Goal: Task Accomplishment & Management: Manage account settings

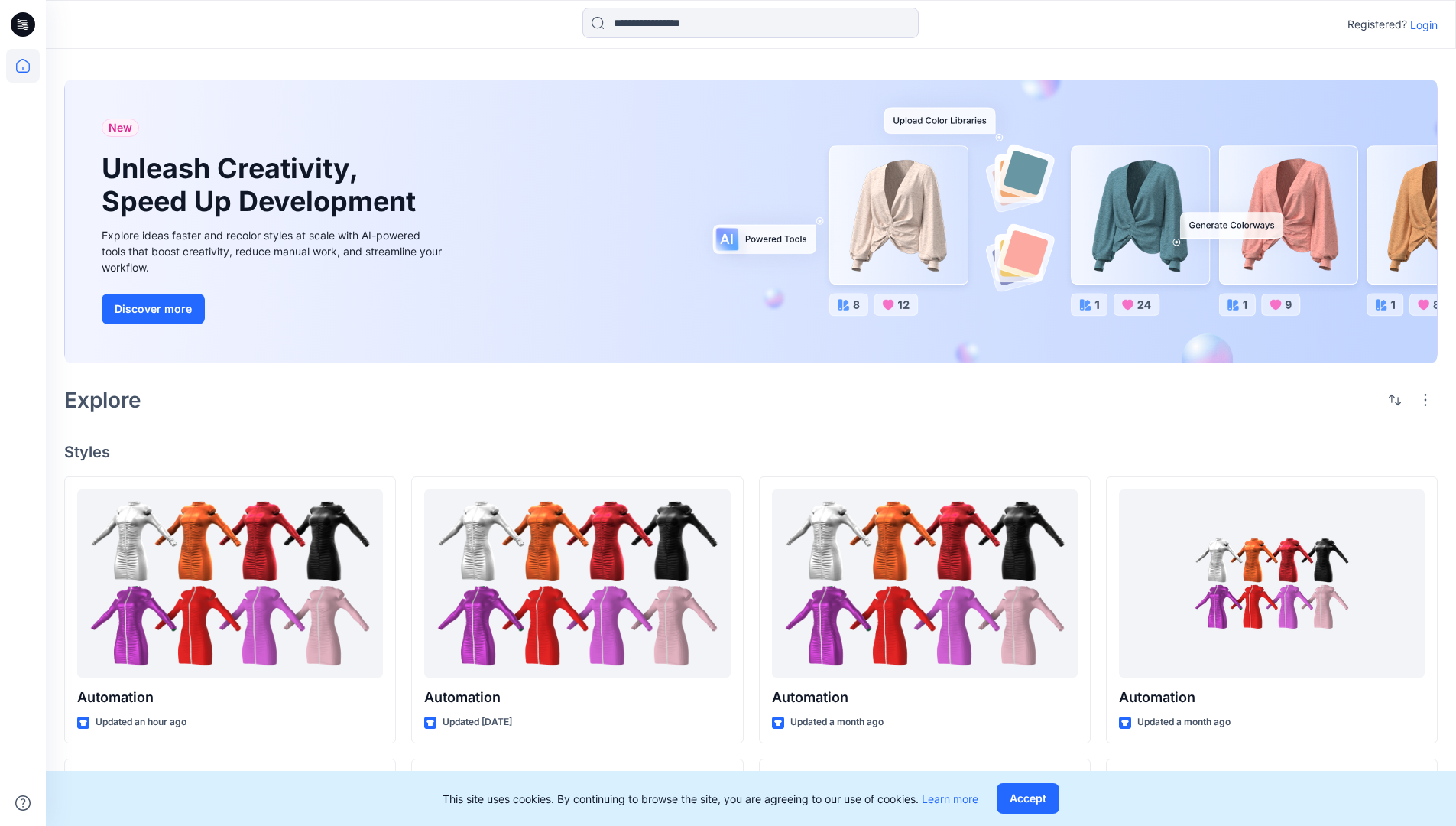
click at [1421, 24] on p "Login" at bounding box center [1424, 25] width 27 height 16
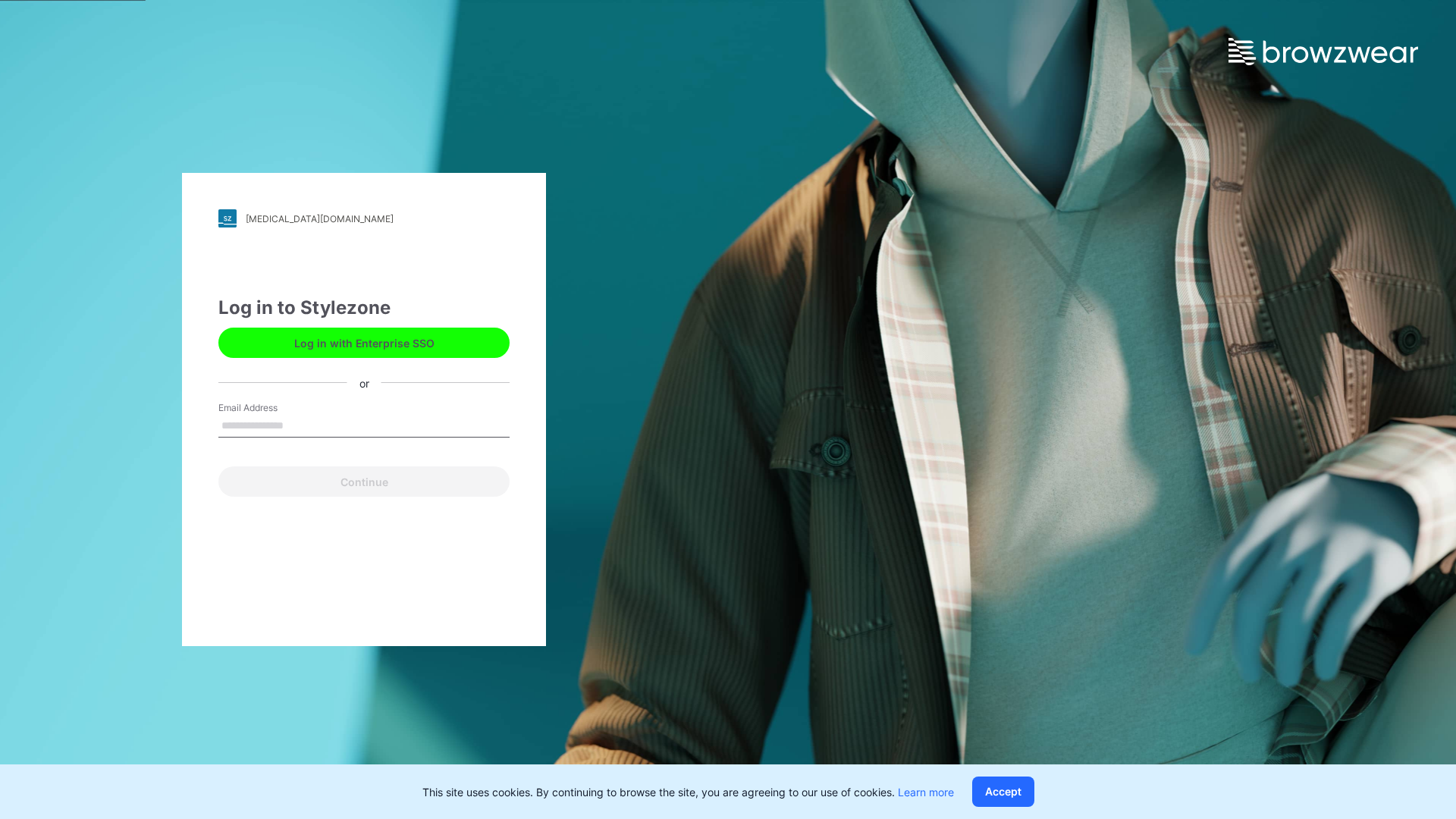
click at [300, 425] on input "Email Address" at bounding box center [364, 426] width 291 height 23
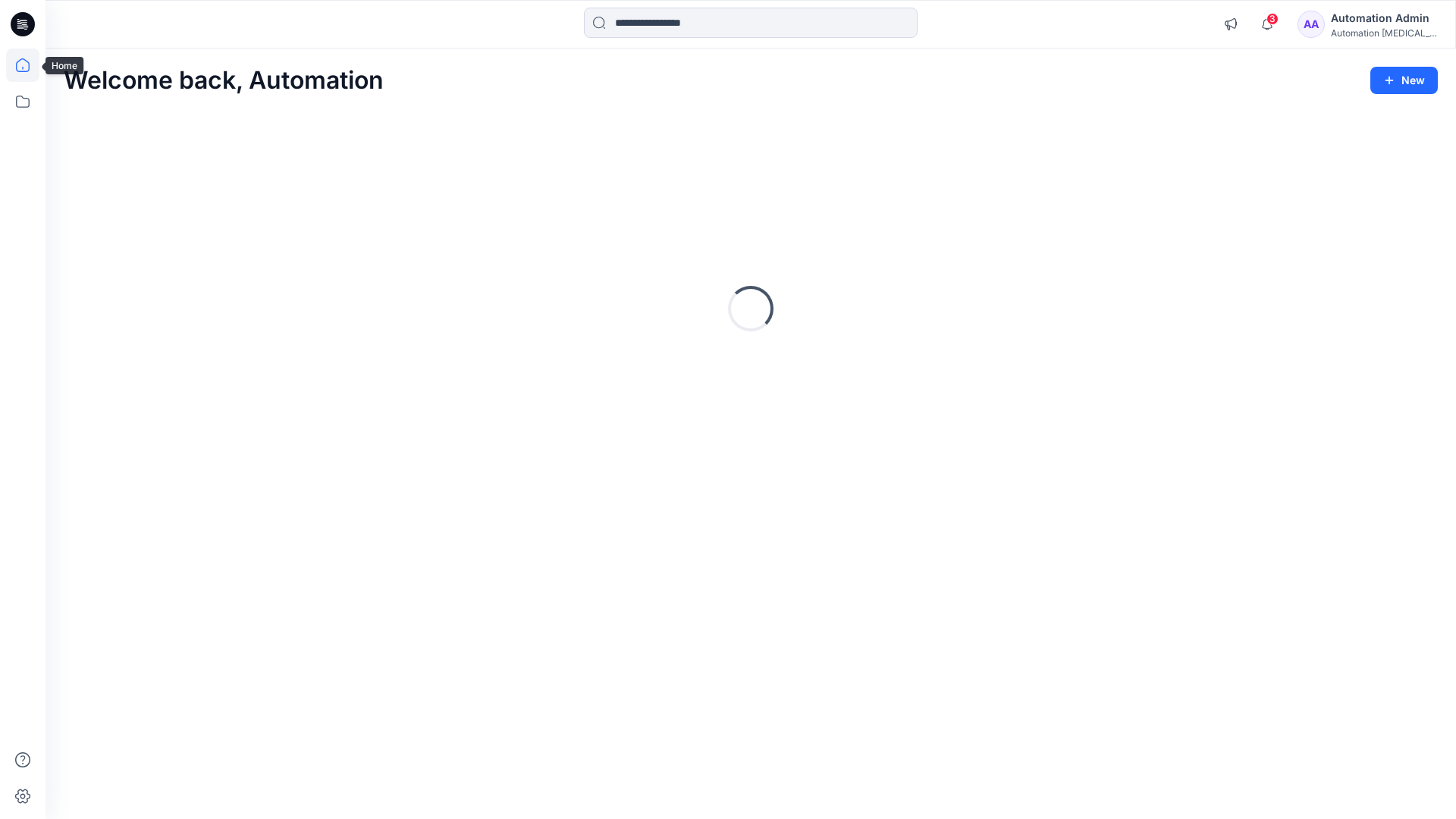
click at [29, 66] on icon at bounding box center [23, 66] width 14 height 14
click at [1386, 17] on div "Automation Admin" at bounding box center [1384, 18] width 106 height 18
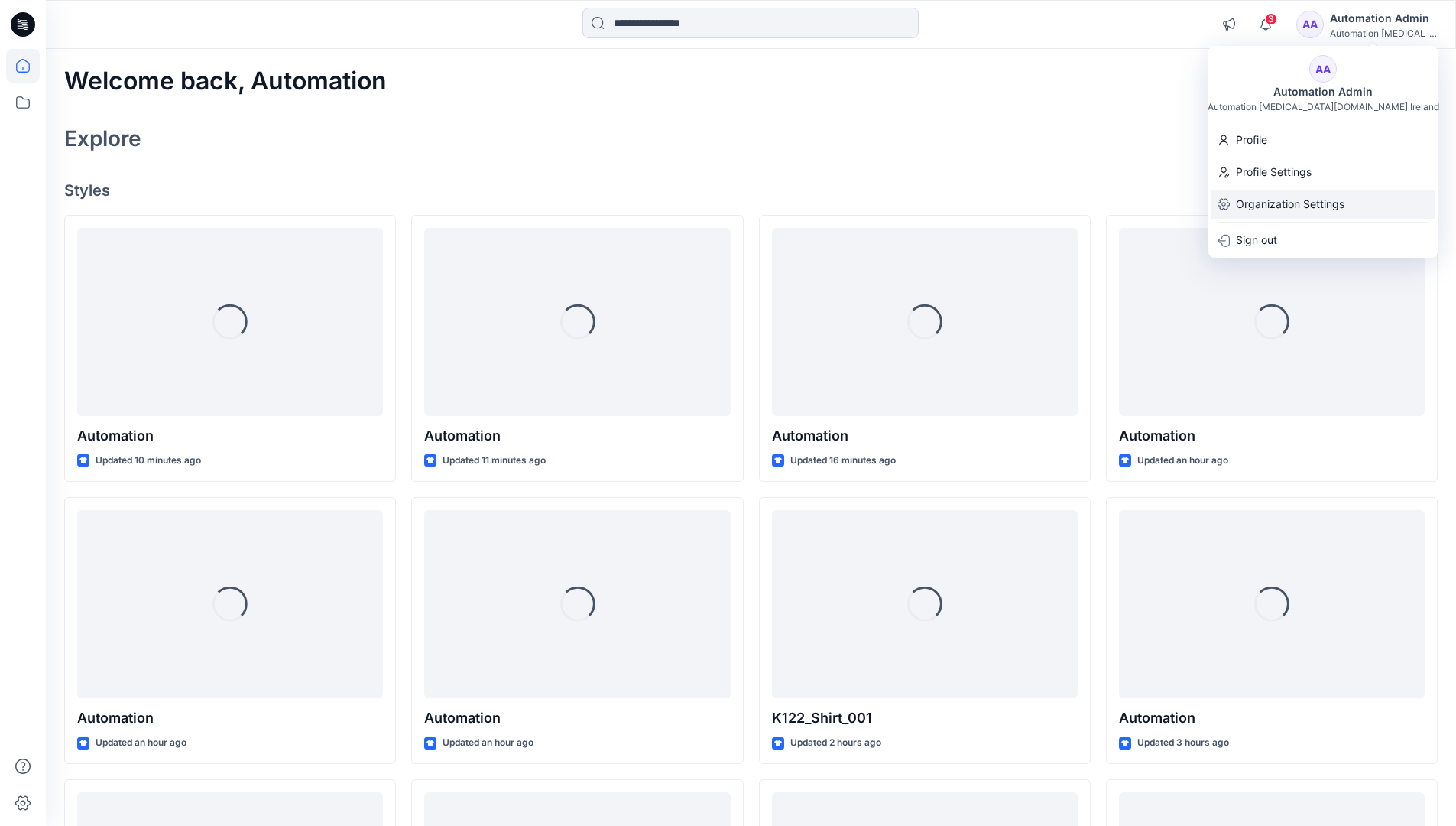
click at [1308, 204] on p "Organization Settings" at bounding box center [1290, 204] width 108 height 29
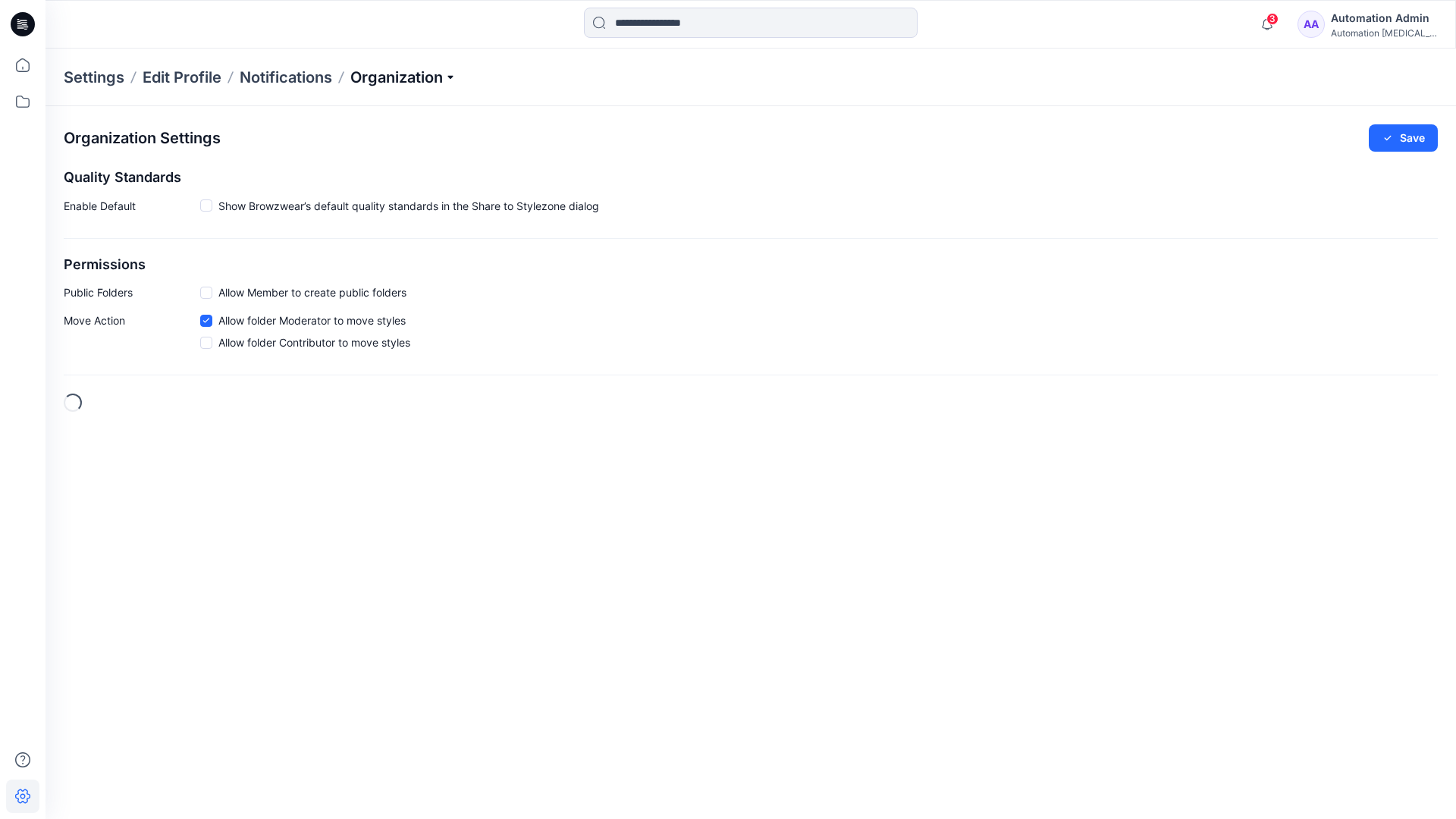
click at [454, 74] on p "Organization" at bounding box center [403, 77] width 106 height 21
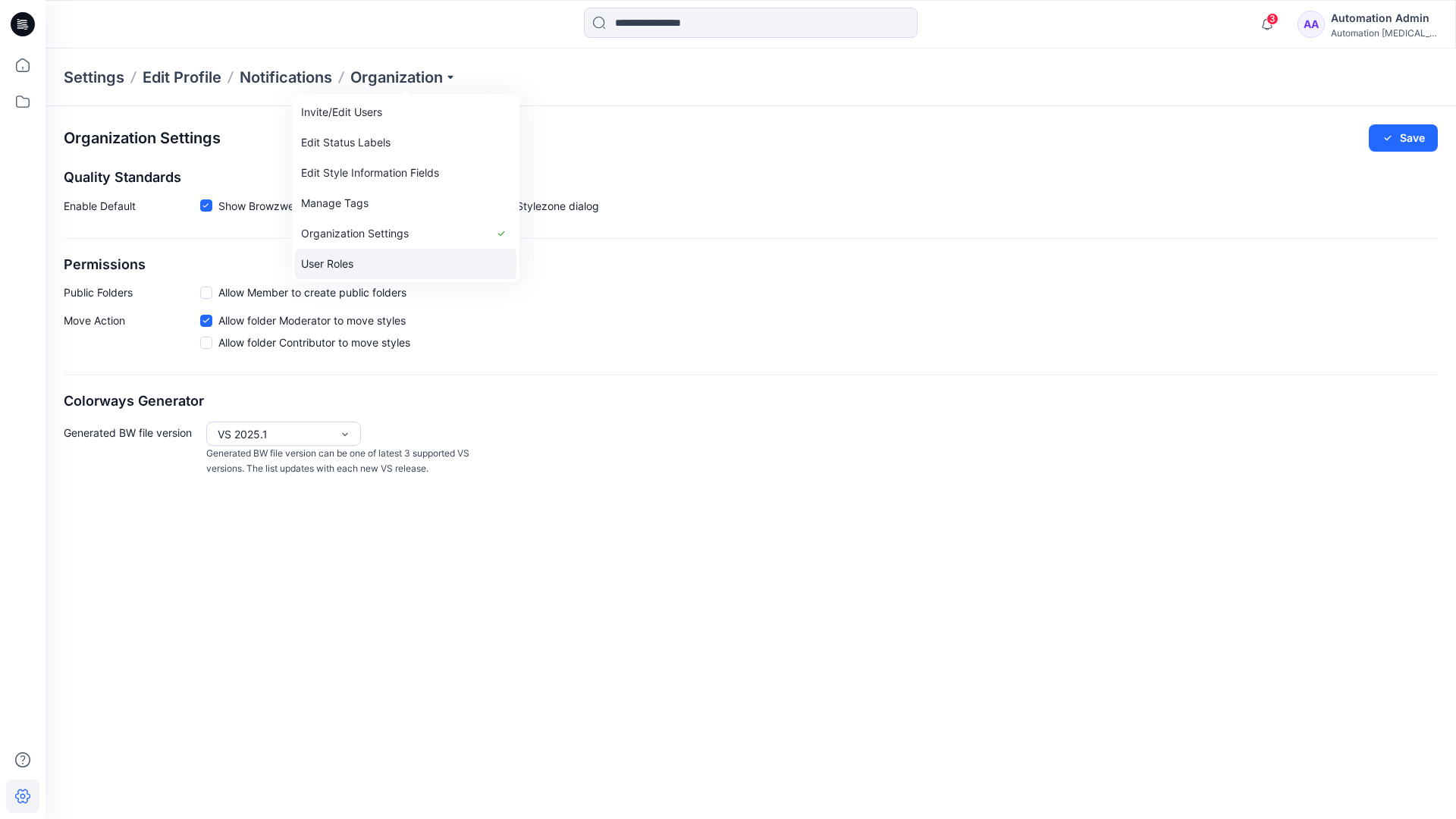
click at [358, 261] on link "User Roles" at bounding box center [405, 264] width 221 height 31
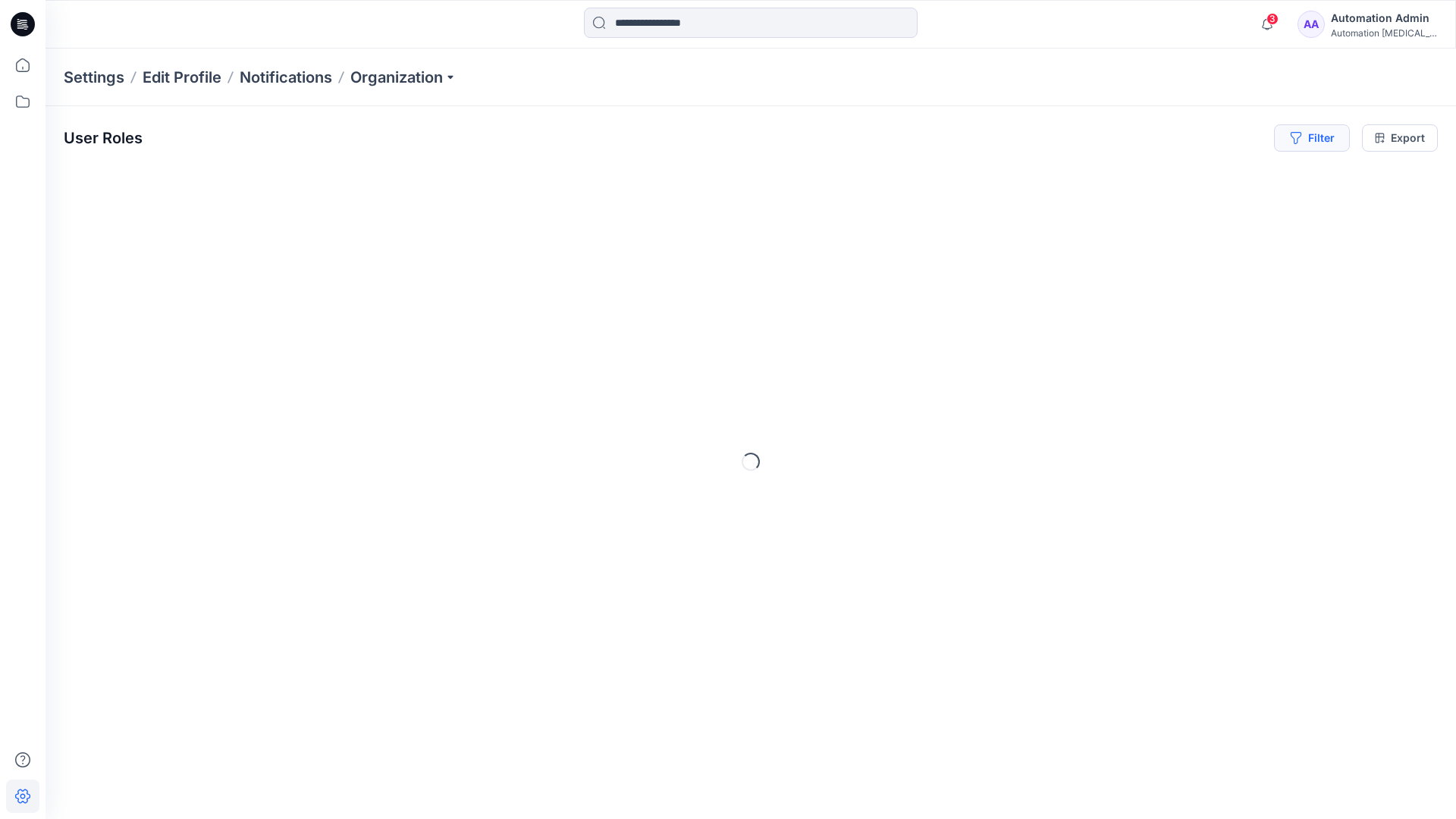
click at [1318, 142] on button "Filter" at bounding box center [1311, 138] width 76 height 27
click at [1218, 176] on div at bounding box center [1257, 179] width 156 height 19
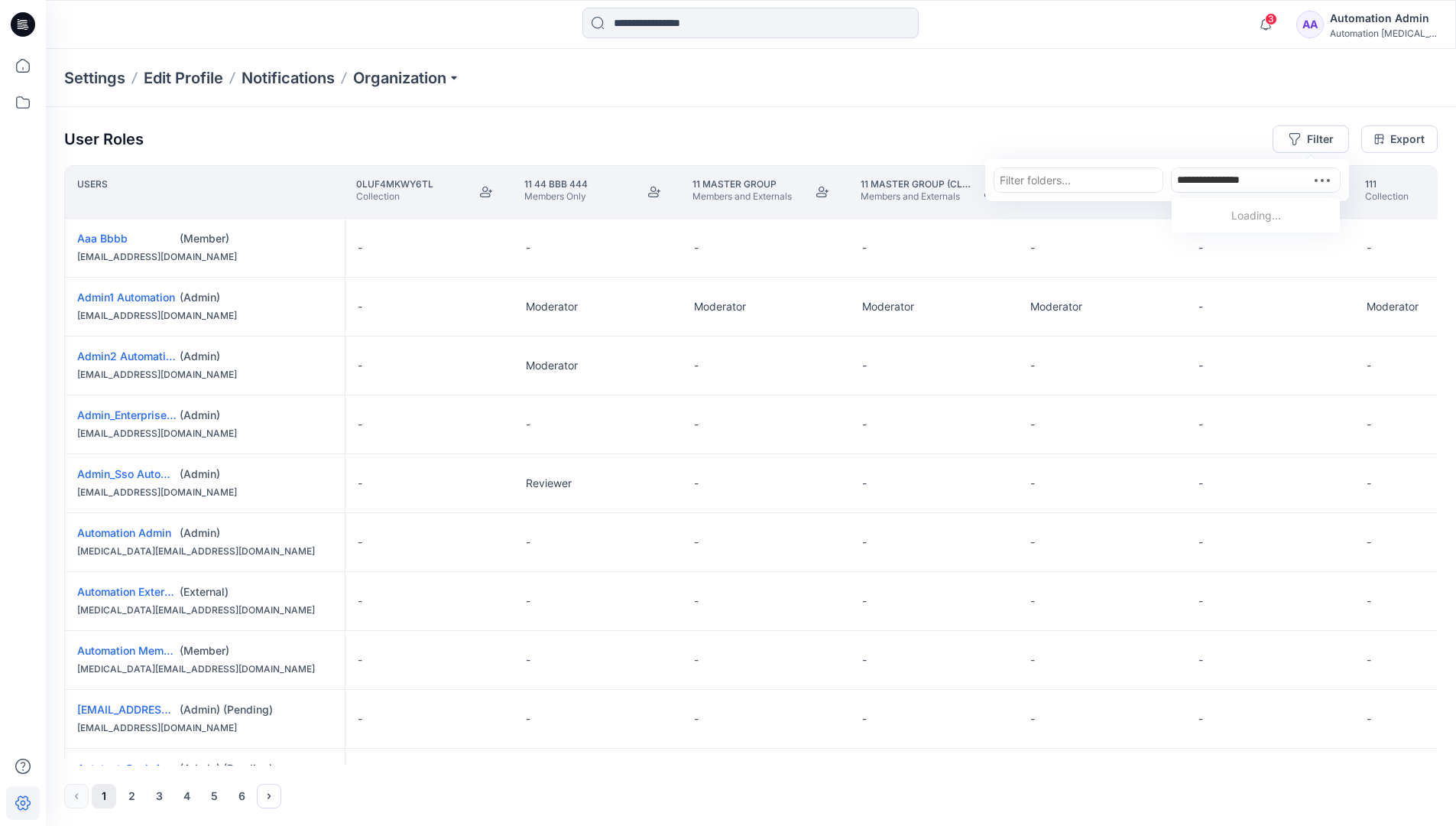
type input "**********"
click at [1232, 213] on p "Automation Member" at bounding box center [1258, 218] width 101 height 20
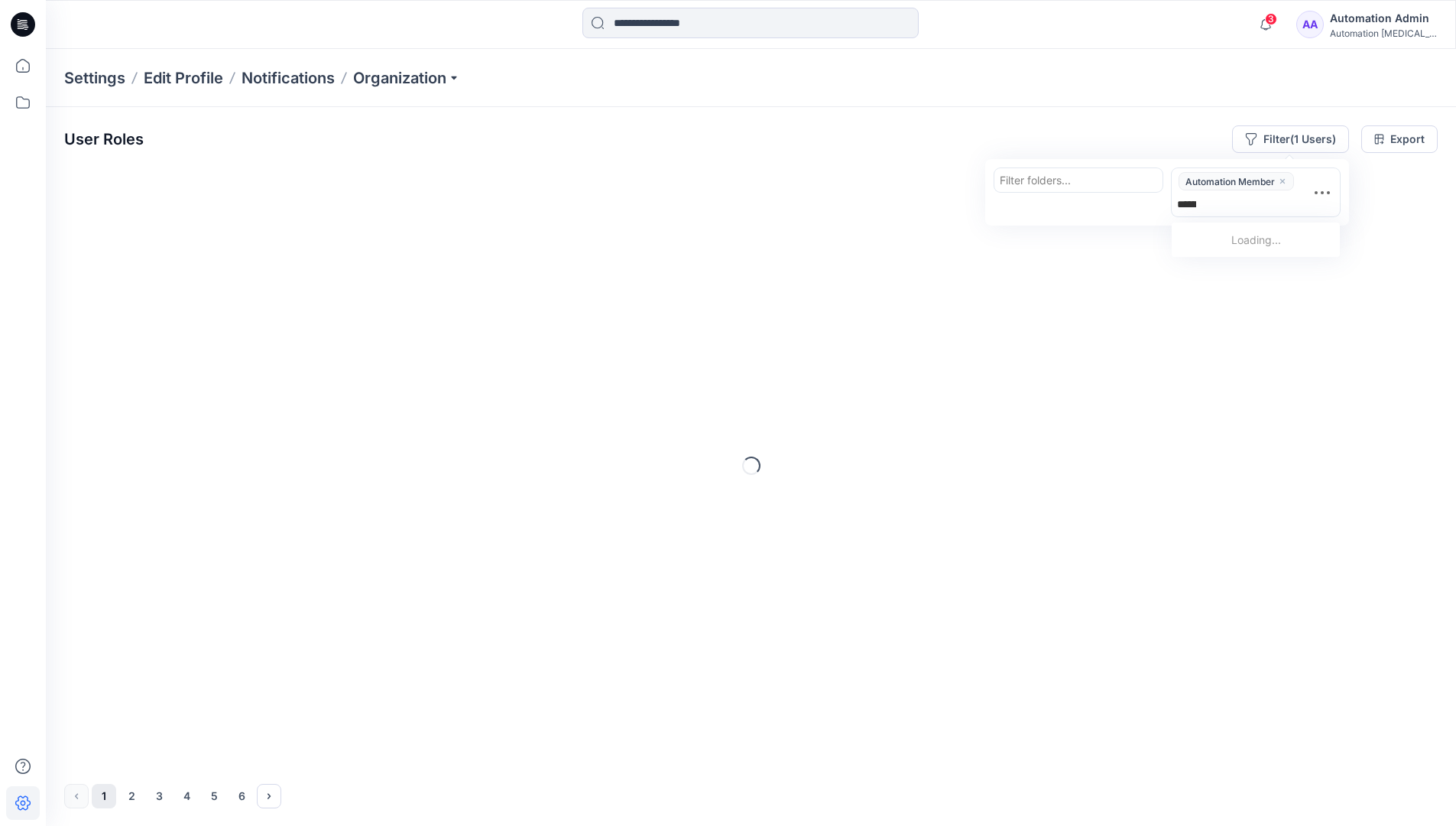
type input "**********"
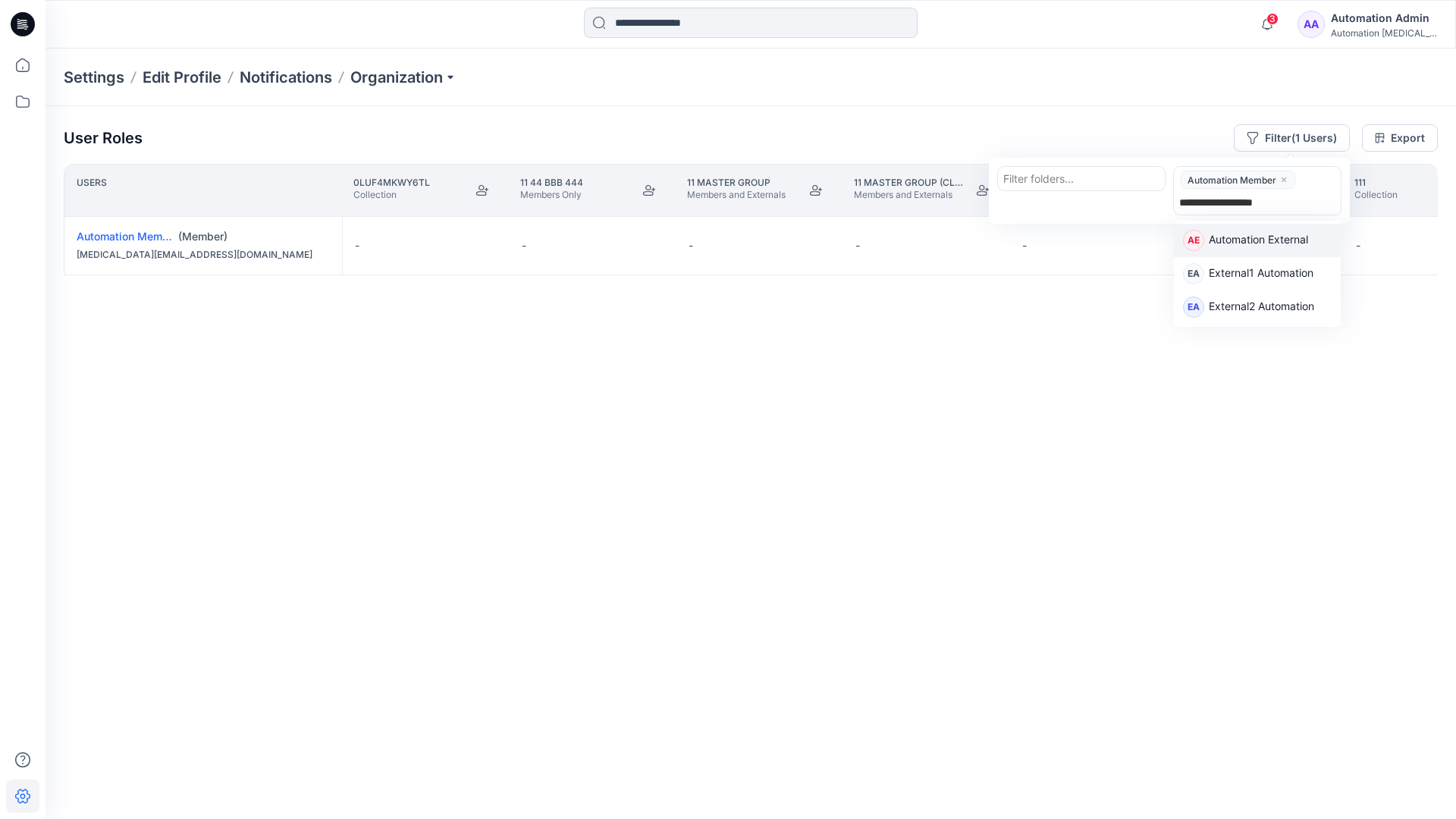
click at [1303, 239] on p "Automation External" at bounding box center [1258, 241] width 100 height 20
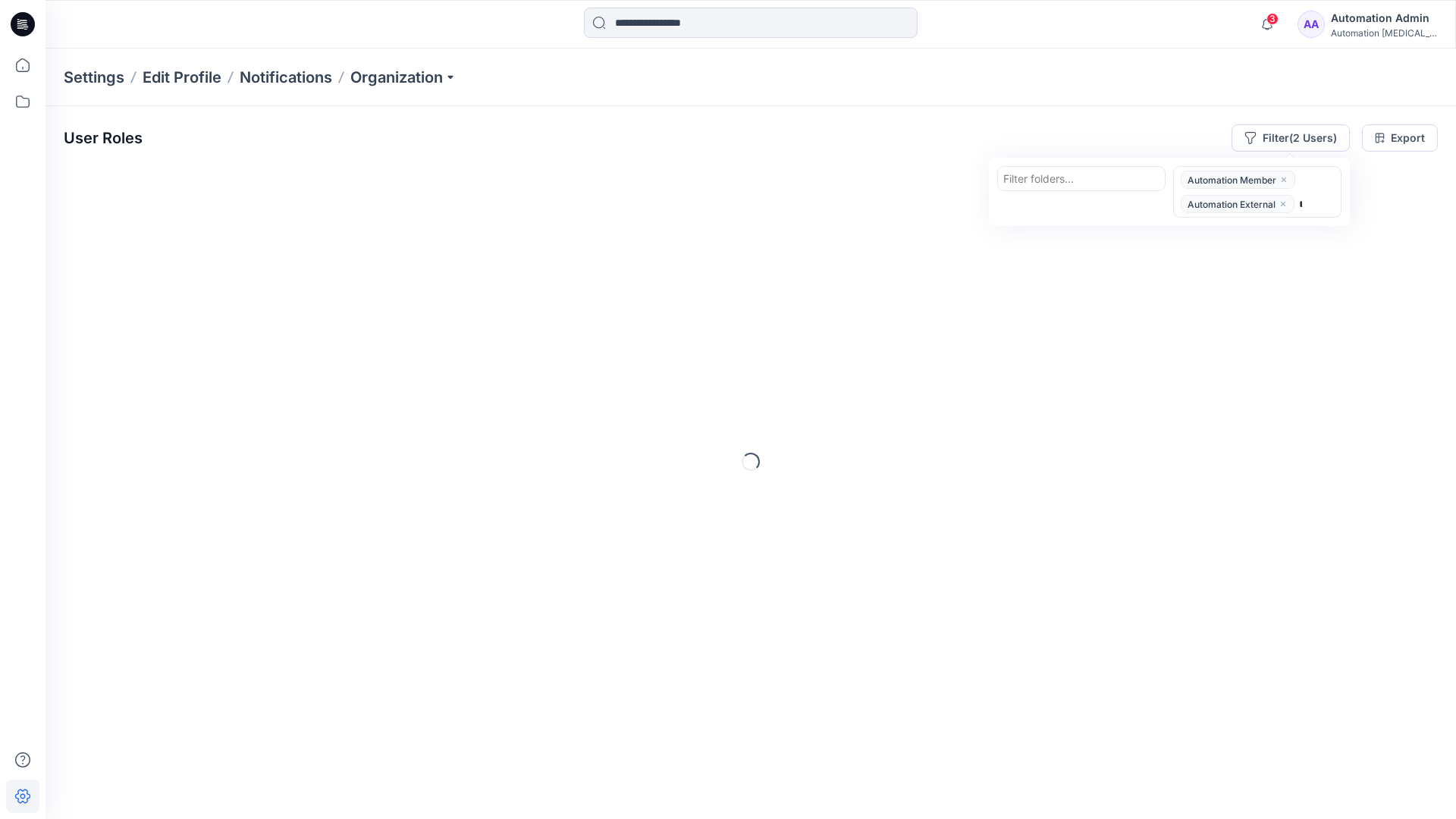
type input "*****"
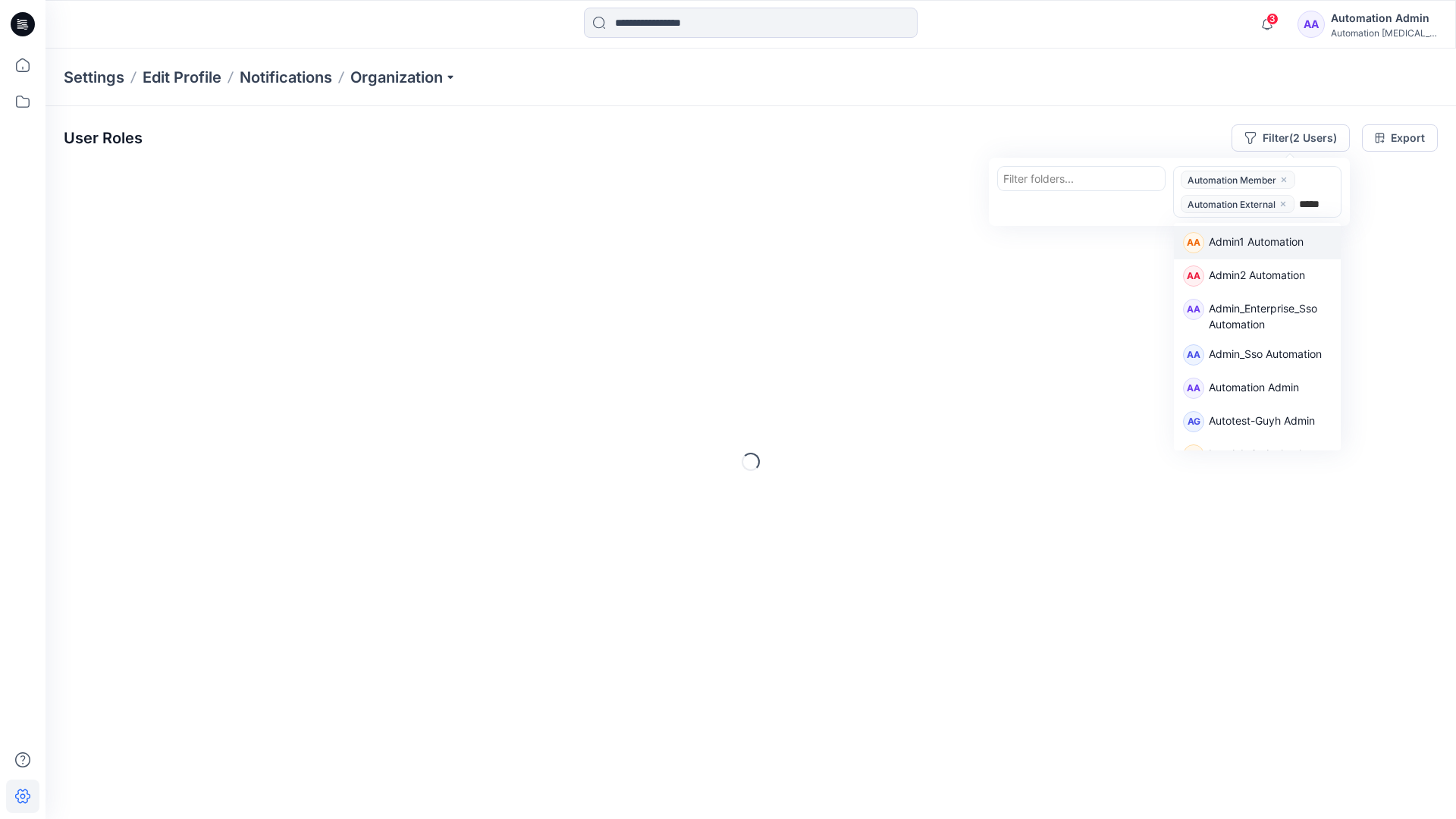
click at [1302, 227] on div "AA Admin1 Automation" at bounding box center [1257, 242] width 167 height 33
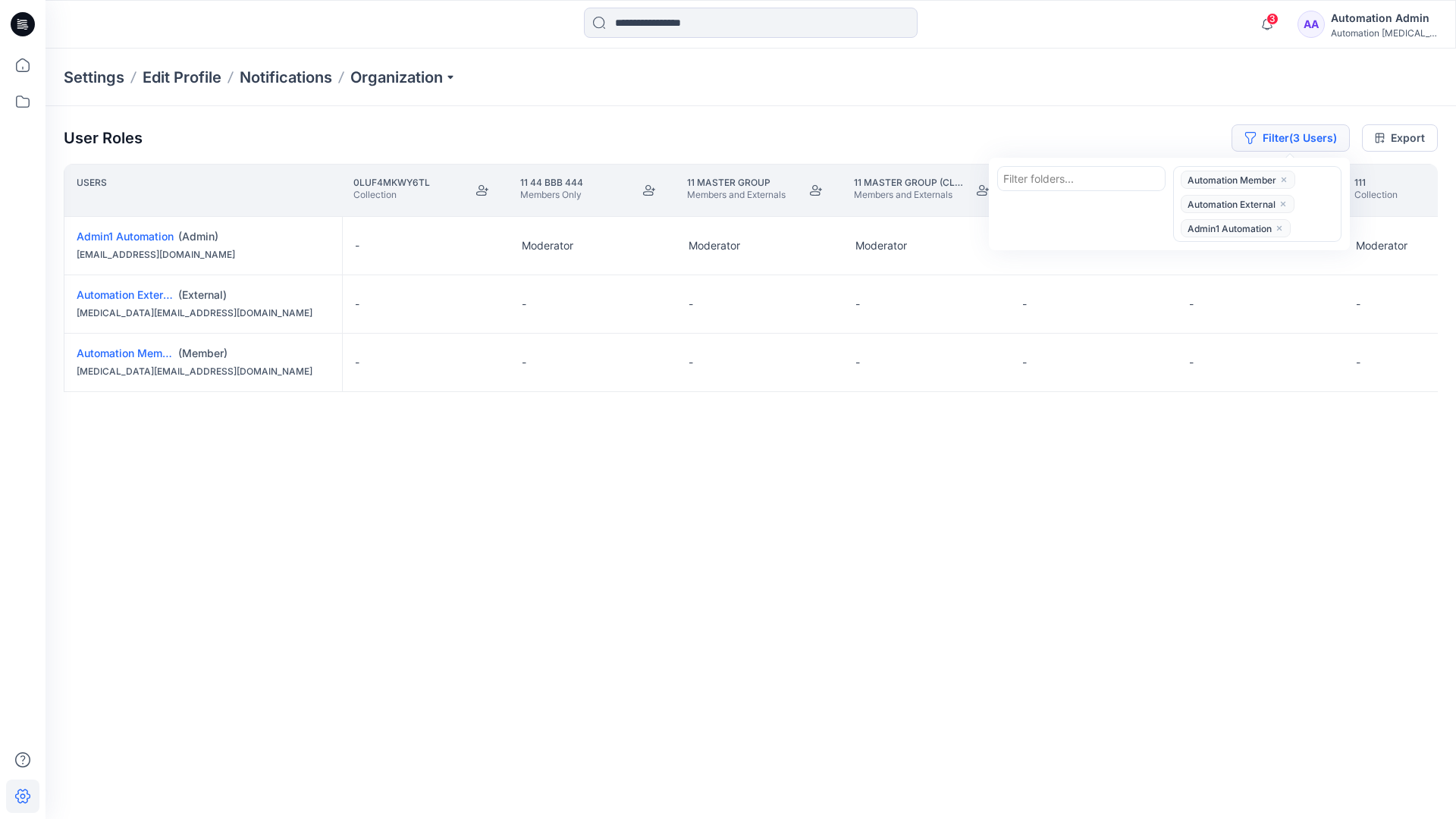
click at [1269, 130] on button "Filter (3 Users)" at bounding box center [1290, 138] width 118 height 27
click at [1290, 142] on button "Filter (3 Users)" at bounding box center [1290, 138] width 118 height 27
click at [1284, 200] on icon "close" at bounding box center [1282, 203] width 9 height 9
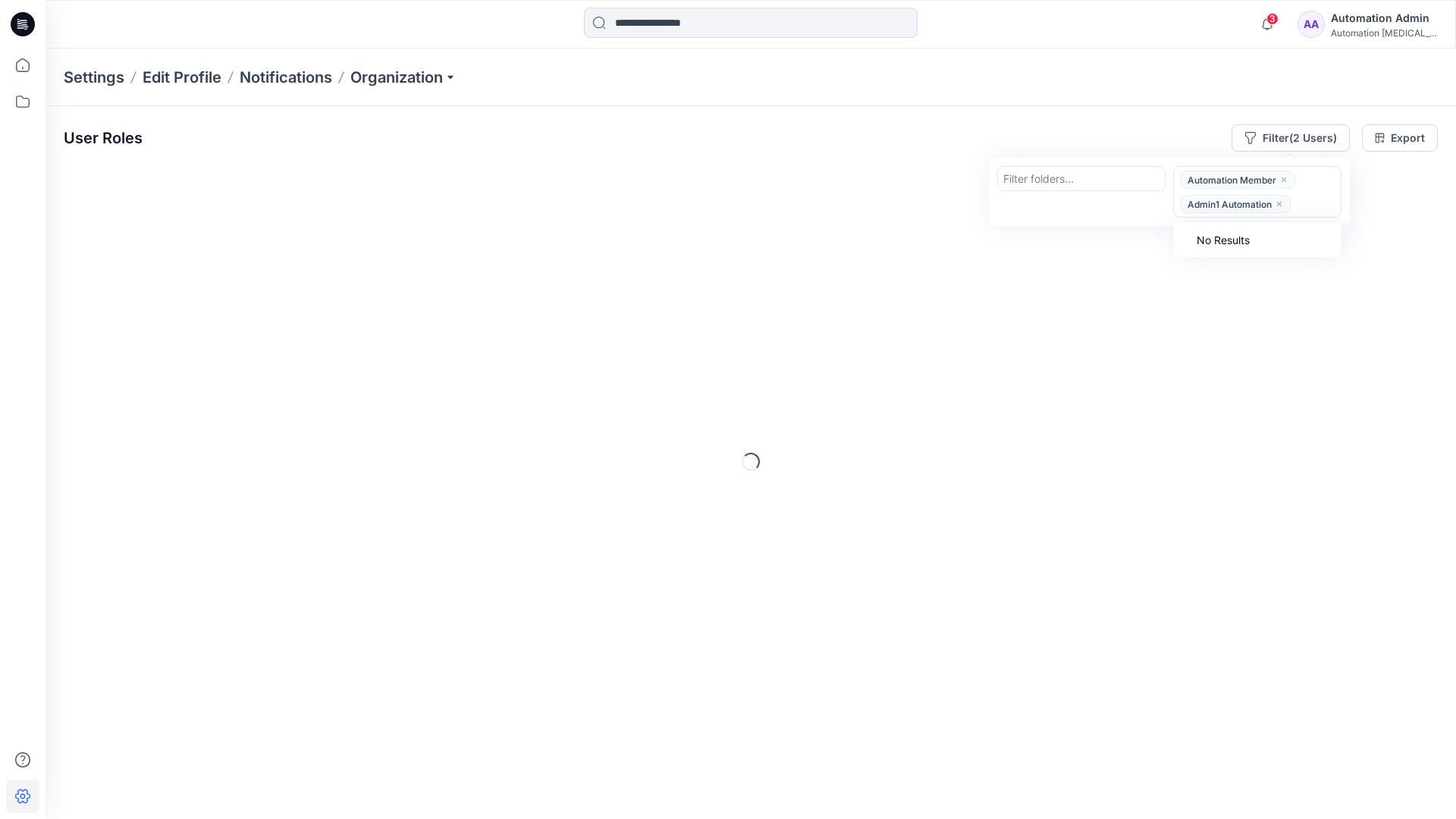
click at [1281, 201] on icon "close" at bounding box center [1279, 203] width 9 height 9
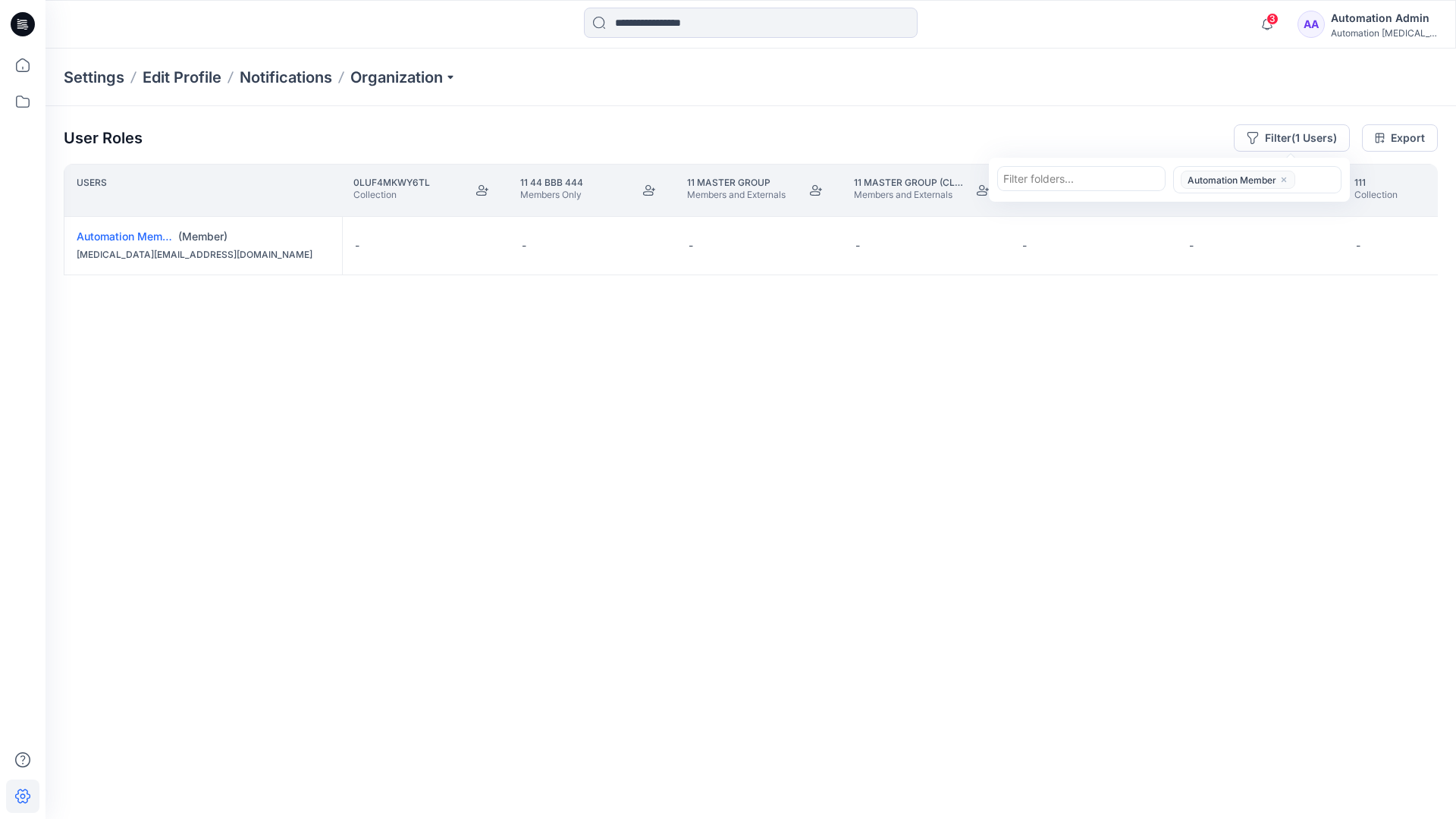
click at [1284, 176] on icon "close" at bounding box center [1283, 180] width 9 height 9
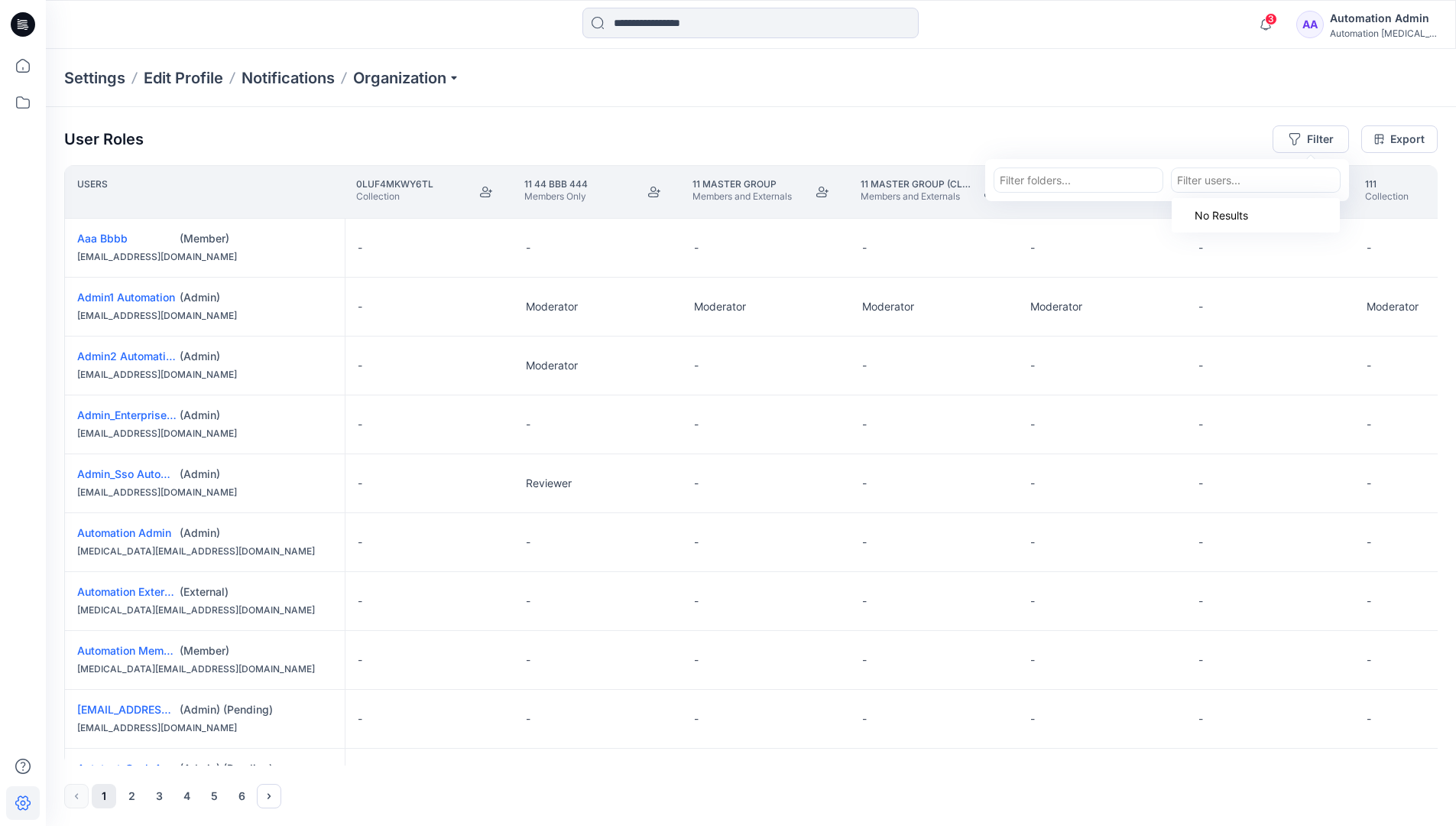
click at [1095, 122] on div "User Roles Filter Filter folders... option Automation Member, deselected. Use U…" at bounding box center [750, 467] width 1410 height 720
click at [1396, 19] on div "Automation Admin" at bounding box center [1383, 18] width 107 height 18
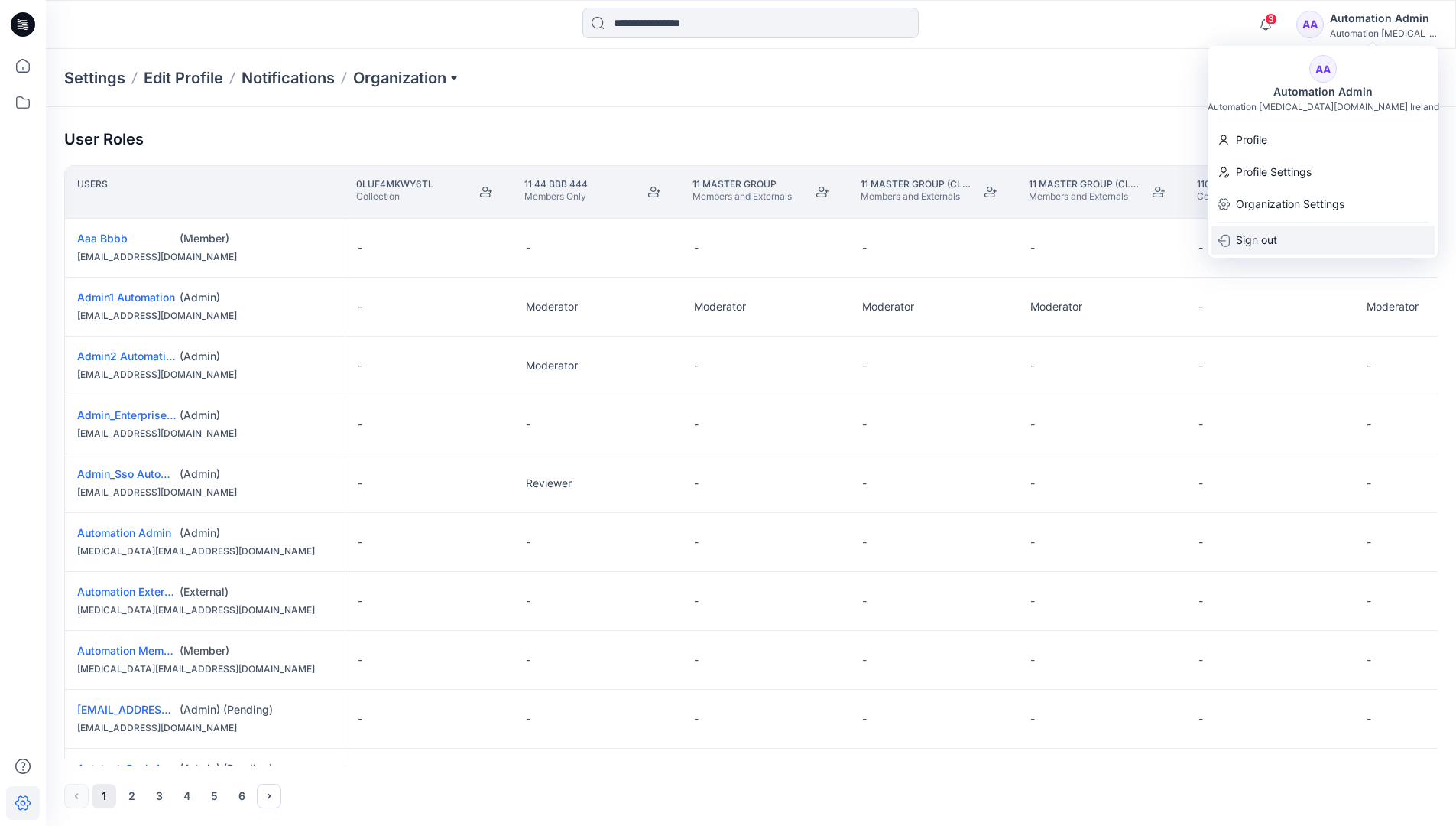
click at [1307, 234] on div "Sign out" at bounding box center [1323, 240] width 223 height 29
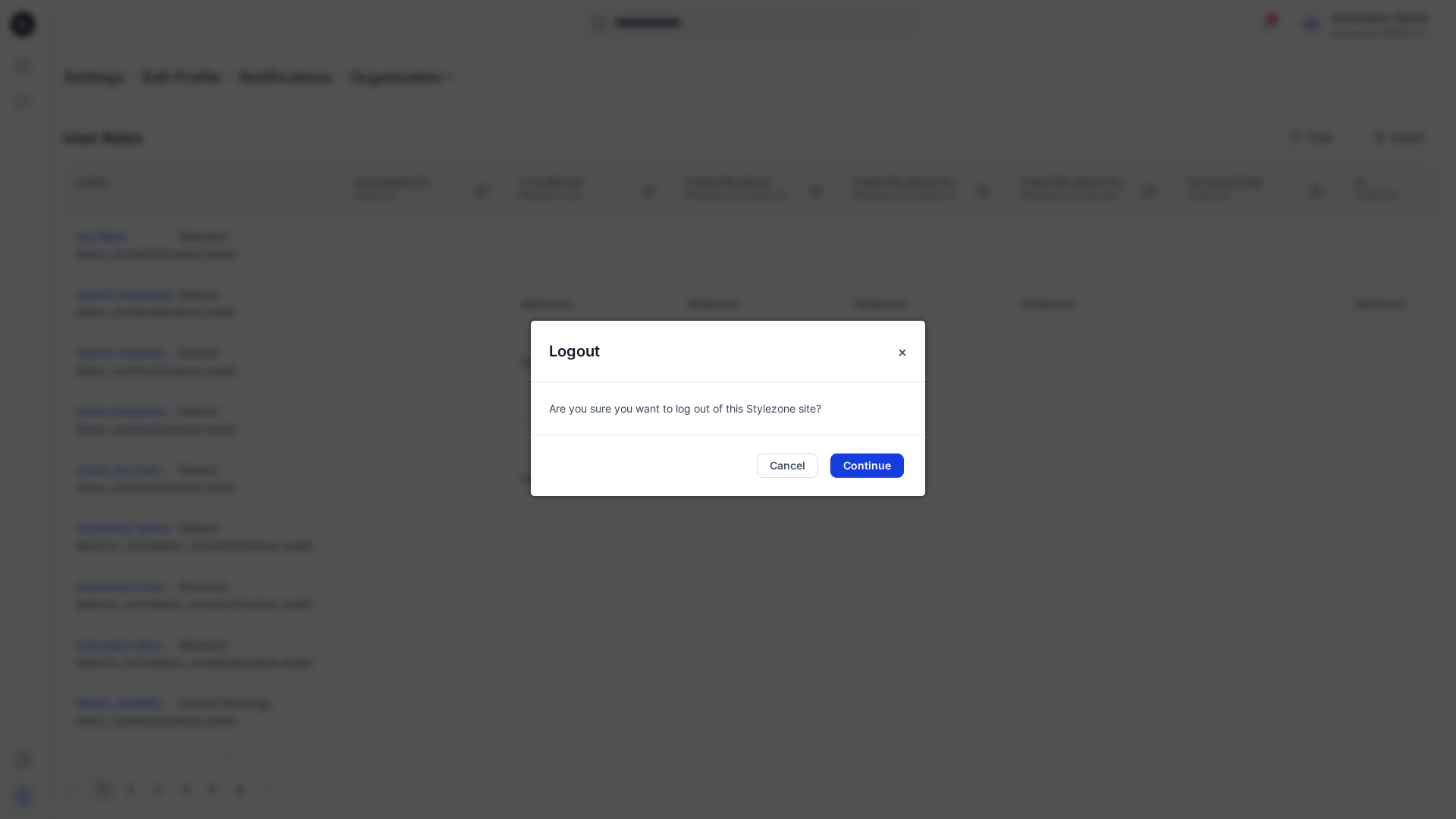
click at [863, 461] on button "Continue" at bounding box center [867, 466] width 73 height 24
